Goal: Ask a question

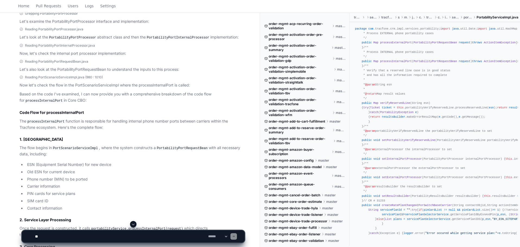
scroll to position [244, 0]
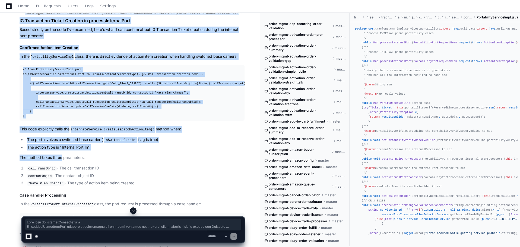
scroll to position [2498, 0]
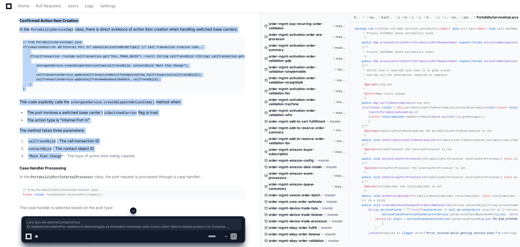
drag, startPoint x: 18, startPoint y: 30, endPoint x: 57, endPoint y: 198, distance: 173.0
